Goal: Obtain resource: Download file/media

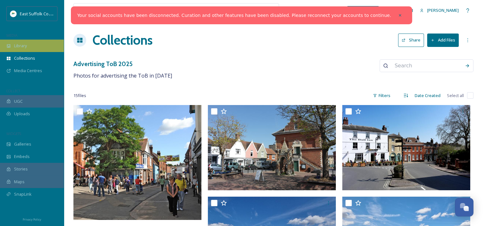
click at [30, 42] on div "Library" at bounding box center [32, 46] width 64 height 12
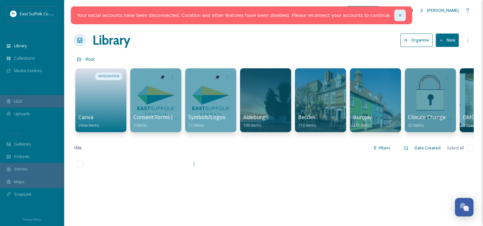
click at [398, 16] on icon at bounding box center [400, 15] width 4 height 4
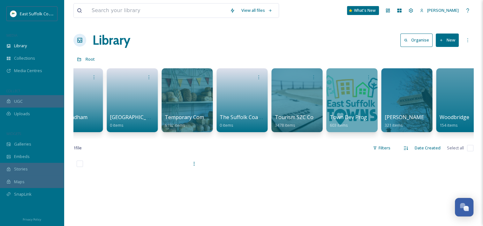
scroll to position [0, 1027]
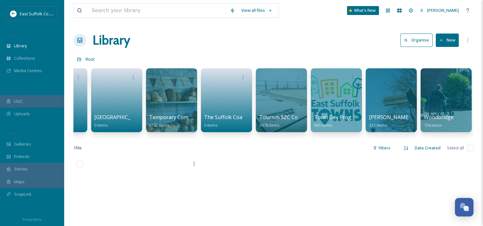
click at [446, 40] on button "New" at bounding box center [446, 39] width 23 height 13
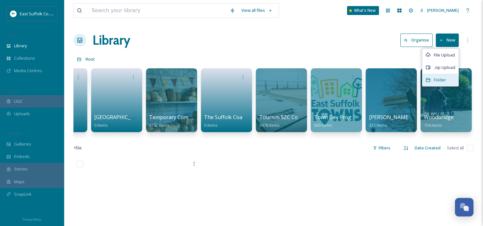
click at [445, 83] on div "Folder" at bounding box center [440, 80] width 36 height 12
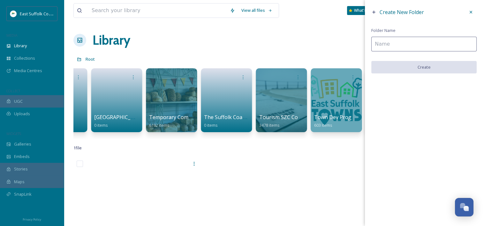
click at [413, 45] on input at bounding box center [423, 44] width 105 height 15
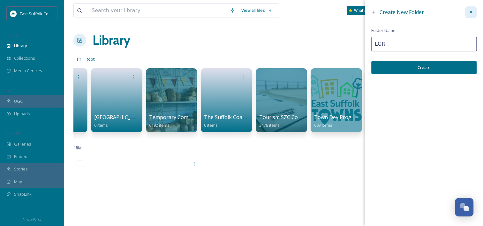
type input "LGR"
click at [472, 12] on icon at bounding box center [470, 12] width 5 height 5
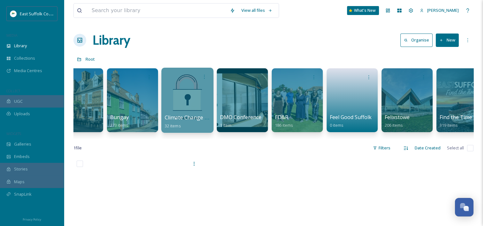
scroll to position [0, 245]
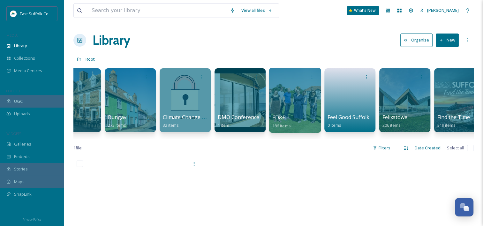
click at [311, 94] on div at bounding box center [295, 100] width 52 height 65
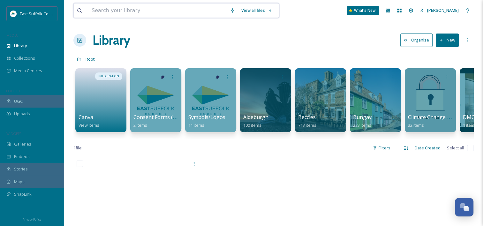
click at [115, 9] on input at bounding box center [157, 11] width 138 height 14
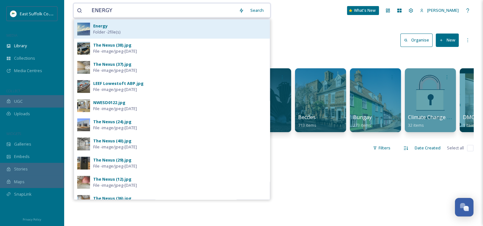
type input "ENERGY"
click at [108, 26] on div "Energy Folder - 2 file(s)" at bounding box center [179, 29] width 173 height 12
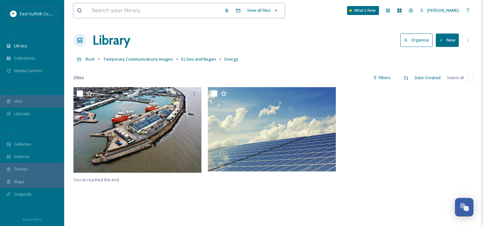
click at [133, 10] on input at bounding box center [154, 11] width 132 height 14
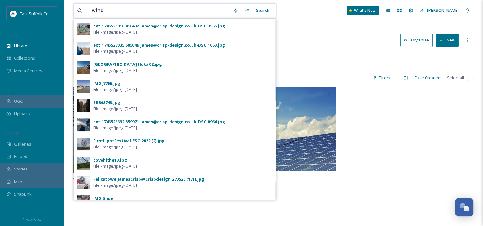
drag, startPoint x: 97, startPoint y: 13, endPoint x: 89, endPoint y: 12, distance: 7.4
click at [89, 12] on input "wind" at bounding box center [158, 11] width 141 height 14
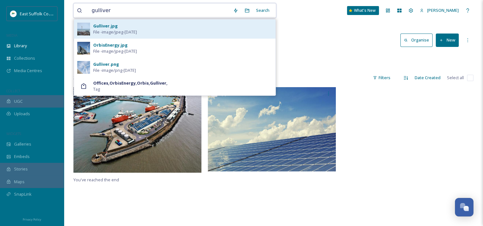
type input "gulliver"
click at [129, 29] on span "File - image/jpeg - [DATE]" at bounding box center [115, 32] width 44 height 6
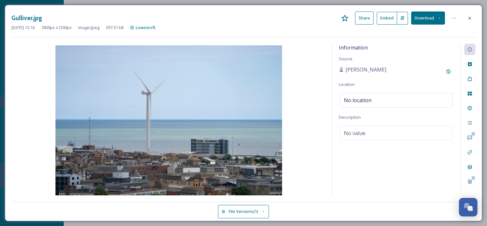
click at [424, 17] on button "Download" at bounding box center [429, 17] width 34 height 13
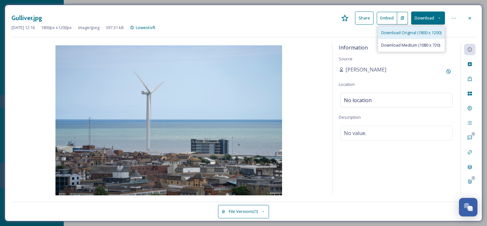
click at [415, 31] on span "Download Original (1800 x 1200)" at bounding box center [412, 33] width 60 height 6
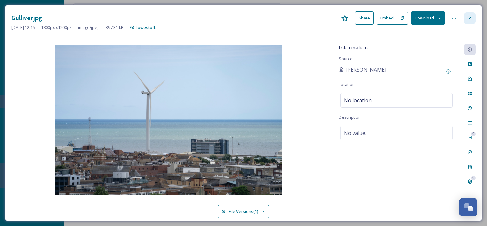
click at [471, 17] on icon at bounding box center [470, 18] width 5 height 5
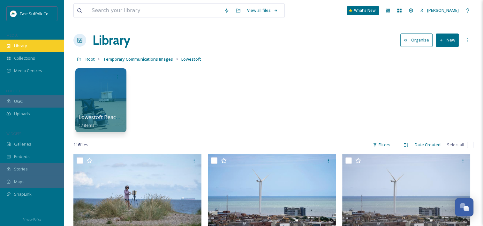
click at [30, 42] on div "Library" at bounding box center [32, 46] width 64 height 12
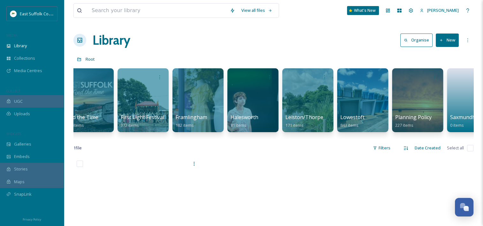
scroll to position [0, 671]
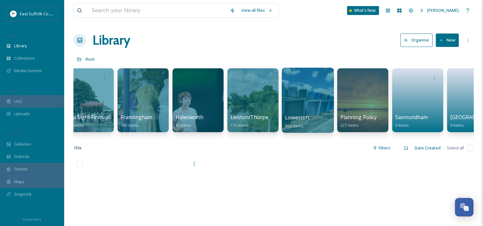
click at [324, 98] on div at bounding box center [307, 100] width 52 height 65
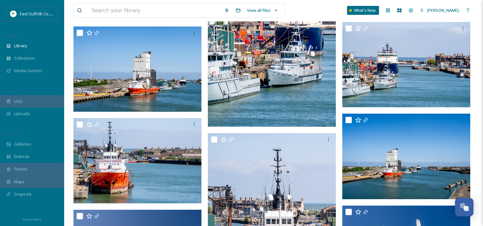
scroll to position [3637, 0]
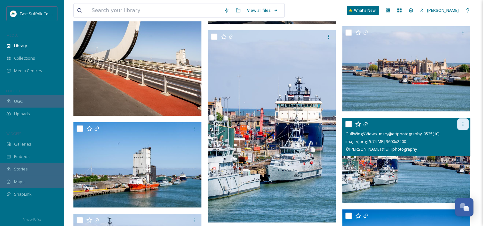
click at [463, 124] on icon at bounding box center [462, 124] width 5 height 5
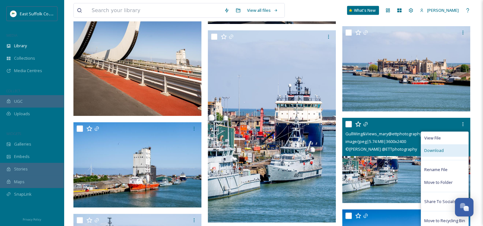
click at [455, 152] on div "Download" at bounding box center [444, 150] width 47 height 12
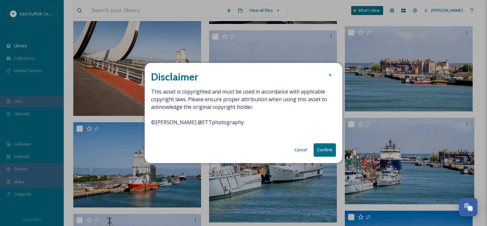
click at [325, 150] on button "Confirm" at bounding box center [325, 149] width 22 height 13
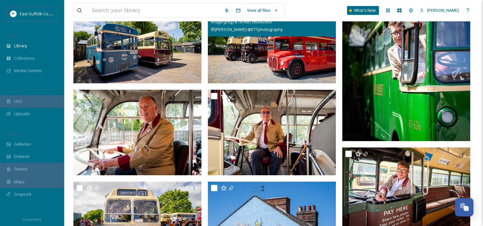
scroll to position [1755, 0]
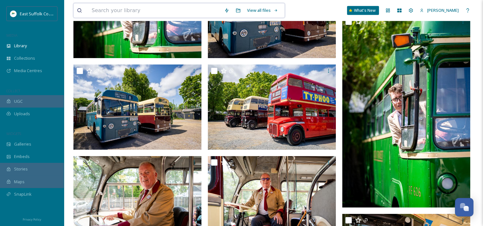
click at [163, 12] on input at bounding box center [154, 11] width 132 height 14
type input "heritage"
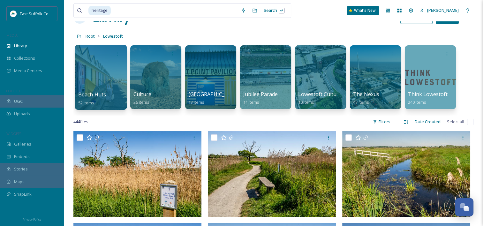
scroll to position [0, 0]
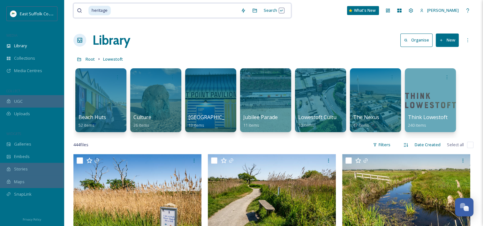
click at [117, 8] on input at bounding box center [174, 11] width 126 height 14
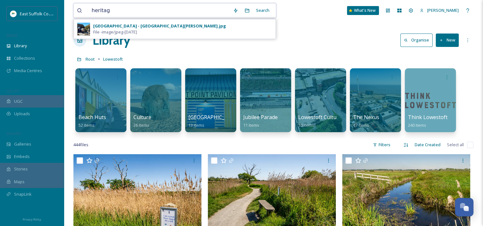
type input "heritage"
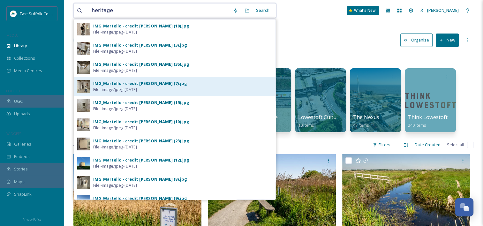
scroll to position [32, 0]
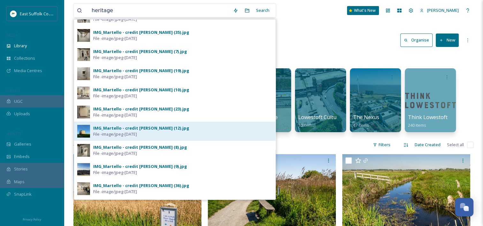
click at [133, 133] on span "File - image/jpeg - [DATE]" at bounding box center [115, 134] width 44 height 6
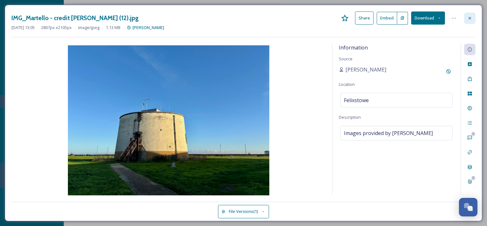
click at [471, 16] on icon at bounding box center [470, 18] width 5 height 5
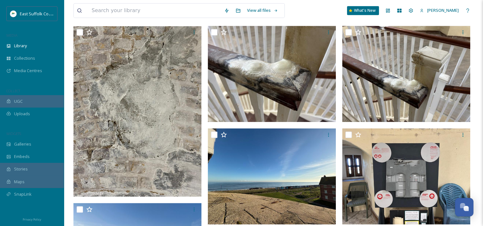
scroll to position [368, 0]
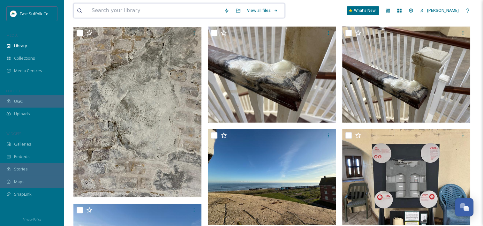
click at [169, 12] on input at bounding box center [154, 11] width 132 height 14
type input "heritage"
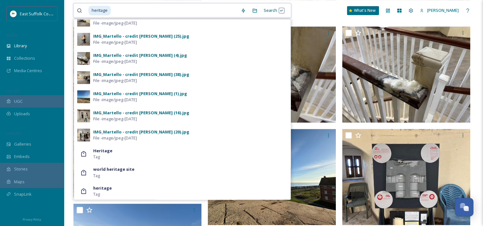
scroll to position [258, 0]
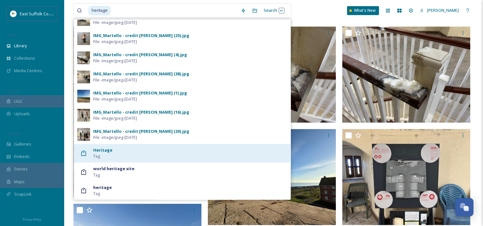
click at [114, 149] on div "Heritage Tag" at bounding box center [190, 153] width 194 height 12
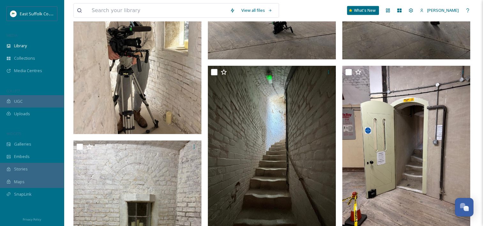
scroll to position [1471, 0]
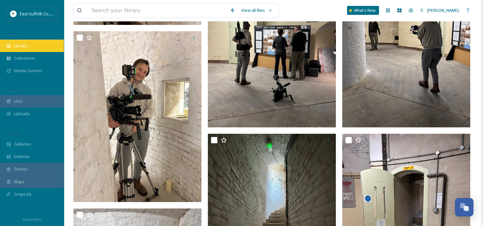
click at [27, 41] on div "Library" at bounding box center [32, 46] width 64 height 12
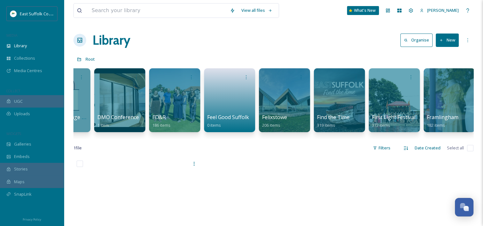
scroll to position [0, 387]
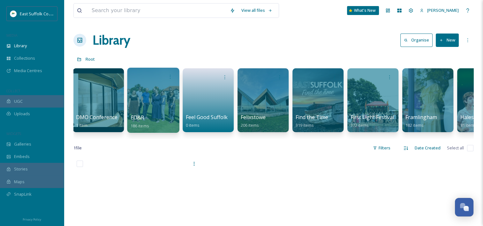
click at [133, 103] on div at bounding box center [153, 100] width 52 height 65
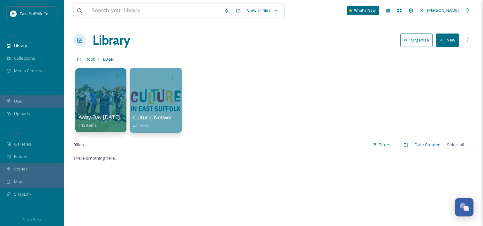
click at [153, 104] on div at bounding box center [156, 100] width 52 height 65
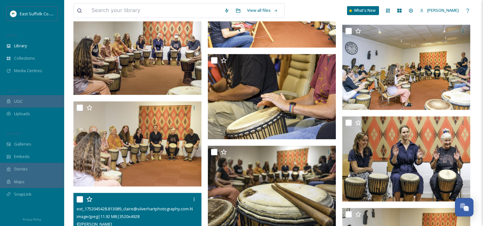
scroll to position [702, 0]
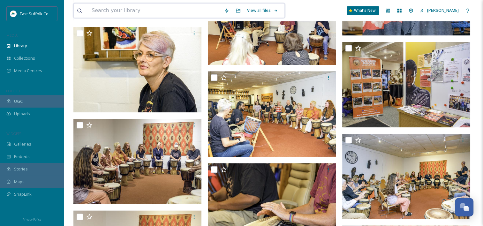
click at [103, 6] on input at bounding box center [154, 11] width 132 height 14
type input "culture"
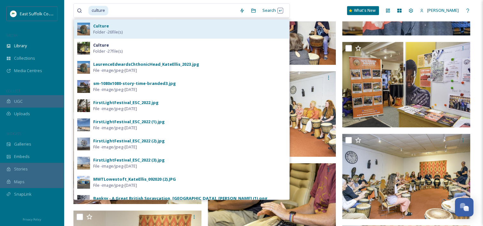
click at [101, 25] on strong "Culture" at bounding box center [101, 26] width 16 height 6
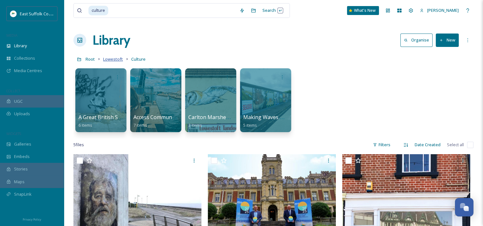
click at [120, 56] on span "Lowestoft" at bounding box center [113, 59] width 20 height 6
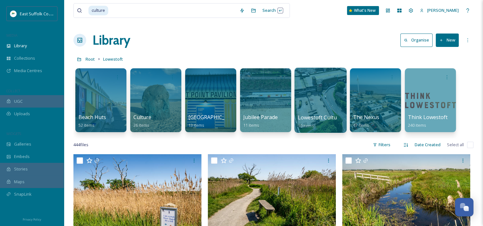
click at [326, 99] on div at bounding box center [320, 100] width 52 height 65
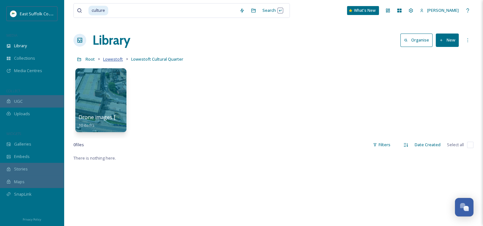
click at [107, 59] on span "Lowestoft" at bounding box center [113, 59] width 20 height 6
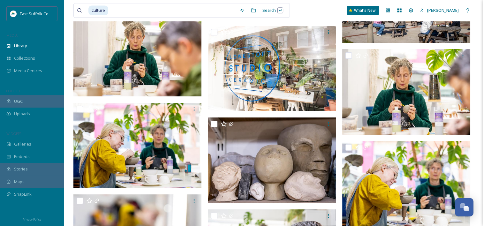
scroll to position [6094, 0]
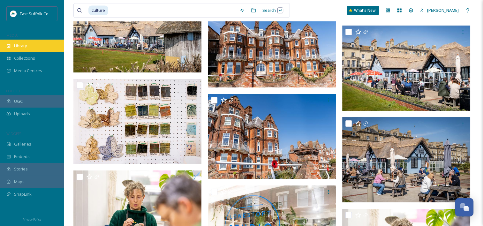
click at [27, 44] on span "Library" at bounding box center [20, 46] width 13 height 6
